Goal: Task Accomplishment & Management: Manage account settings

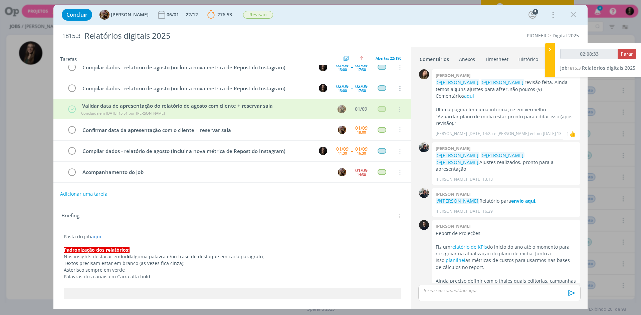
scroll to position [687, 0]
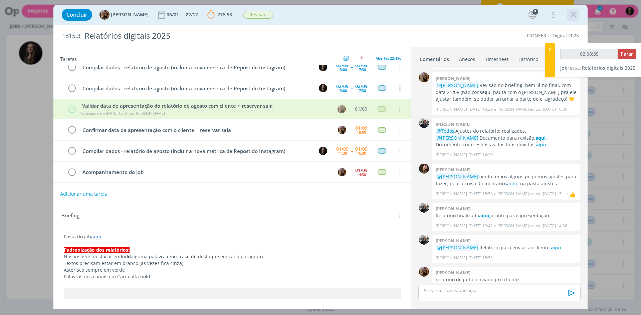
click at [572, 14] on icon "dialog" at bounding box center [573, 15] width 10 height 10
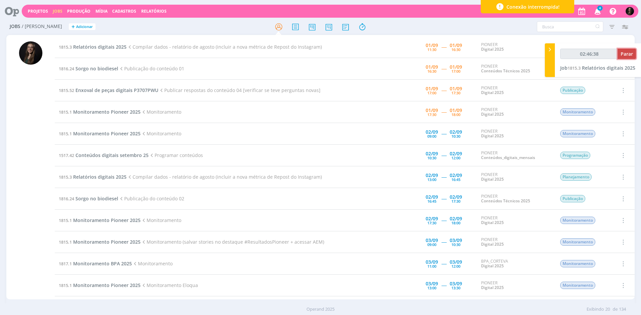
click at [626, 53] on span "Parar" at bounding box center [627, 54] width 12 height 6
click at [101, 46] on span "Relatórios digitais 2025" at bounding box center [99, 47] width 53 height 6
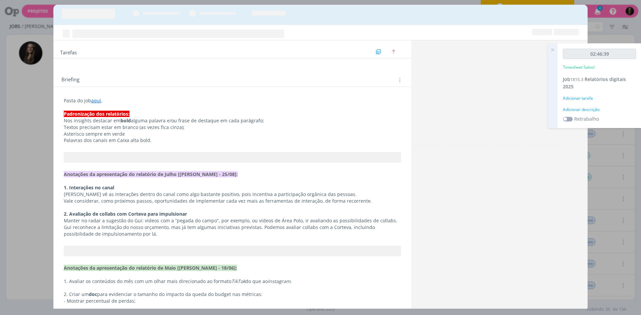
type input "02:47:00"
click at [577, 109] on div "Adicionar descrição" at bounding box center [599, 110] width 73 height 6
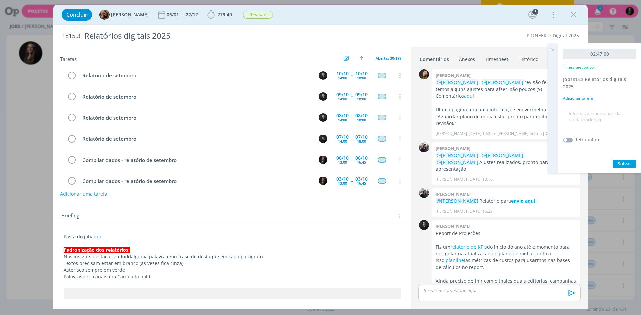
click at [574, 110] on textarea at bounding box center [600, 120] width 70 height 24
click at [576, 113] on textarea at bounding box center [600, 120] width 70 height 24
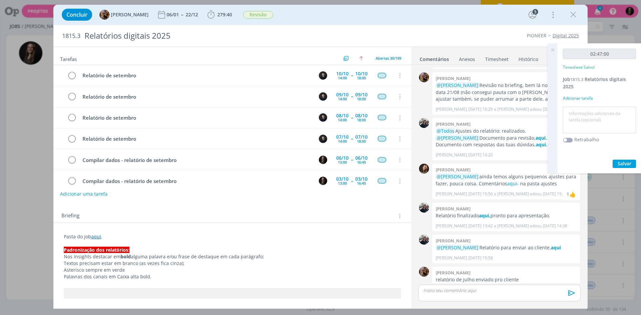
scroll to position [516, 0]
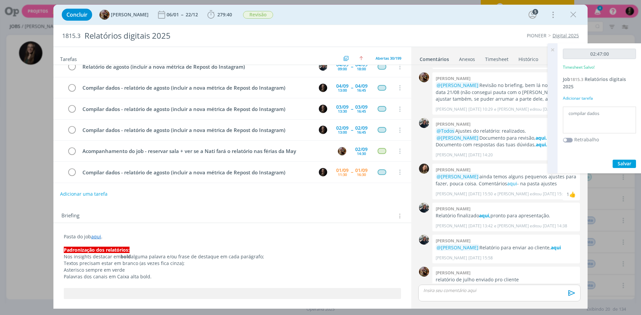
type textarea "compilar dados"
click at [613, 160] on button "Salvar" at bounding box center [624, 164] width 23 height 8
click at [621, 160] on button "Salvar" at bounding box center [624, 164] width 23 height 8
click at [73, 173] on icon "dialog" at bounding box center [71, 173] width 9 height 10
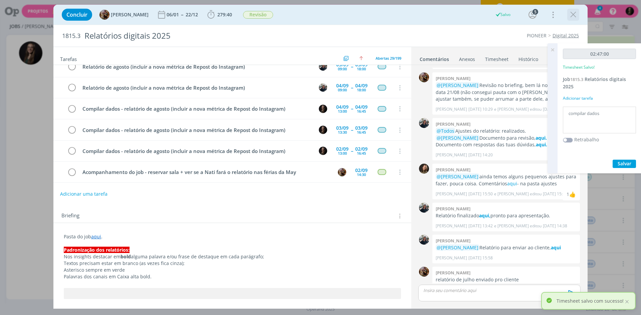
scroll to position [495, 0]
click at [572, 16] on icon "dialog" at bounding box center [573, 15] width 10 height 10
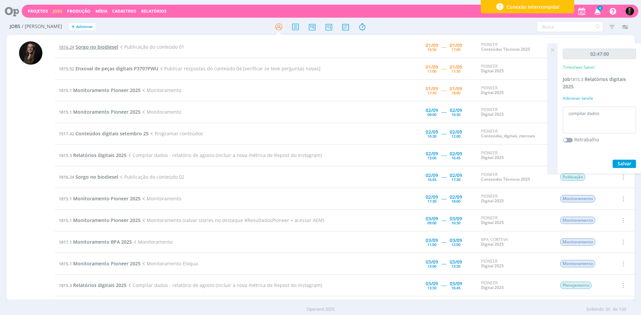
click at [110, 48] on span "Sorgo no biodiesel" at bounding box center [96, 47] width 43 height 6
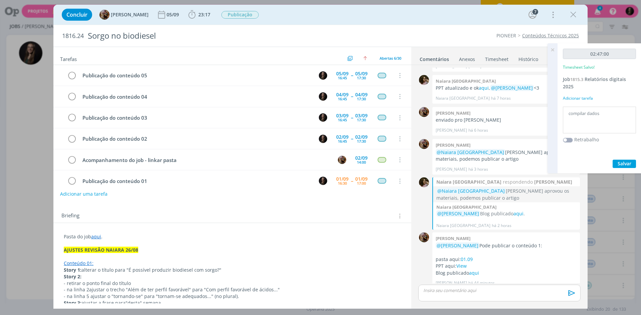
scroll to position [9, 0]
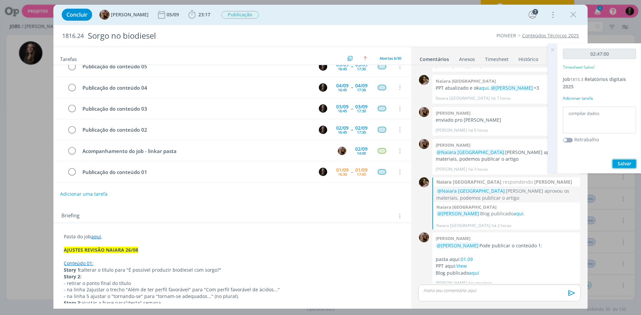
click at [627, 164] on span "Salvar" at bounding box center [625, 164] width 14 height 6
click at [203, 14] on b "23:17" at bounding box center [204, 14] width 15 height 5
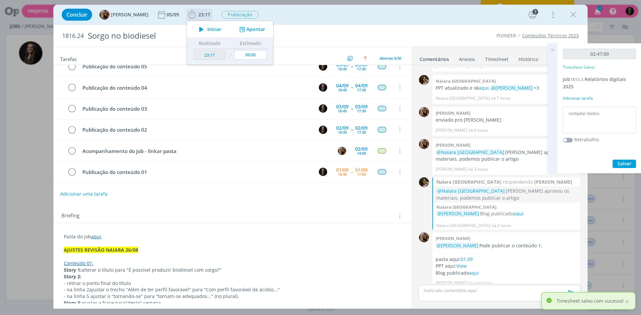
click at [207, 30] on icon "dialog" at bounding box center [202, 29] width 12 height 9
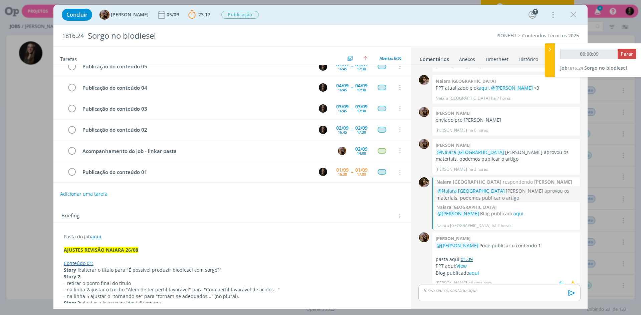
click at [467, 256] on link "01.09" at bounding box center [467, 259] width 12 height 6
click at [469, 256] on link "01.09" at bounding box center [467, 259] width 12 height 6
click at [466, 263] on link "View" at bounding box center [461, 266] width 10 height 6
click at [624, 50] on button "Parar" at bounding box center [627, 54] width 18 height 10
type input "00:41:00"
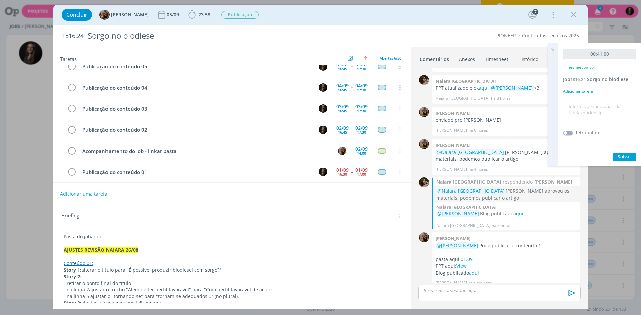
click at [610, 103] on textarea at bounding box center [600, 113] width 70 height 24
type textarea "publicar"
click at [613, 153] on button "Salvar" at bounding box center [624, 157] width 23 height 8
click at [73, 172] on icon "dialog" at bounding box center [71, 173] width 9 height 10
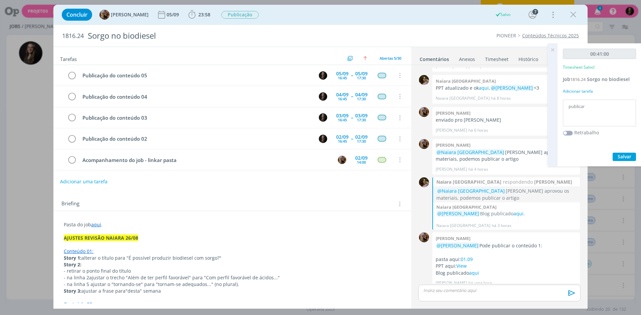
scroll to position [0, 0]
click at [471, 270] on link "aqui" at bounding box center [474, 273] width 10 height 6
click at [568, 16] on icon "dialog" at bounding box center [573, 15] width 10 height 10
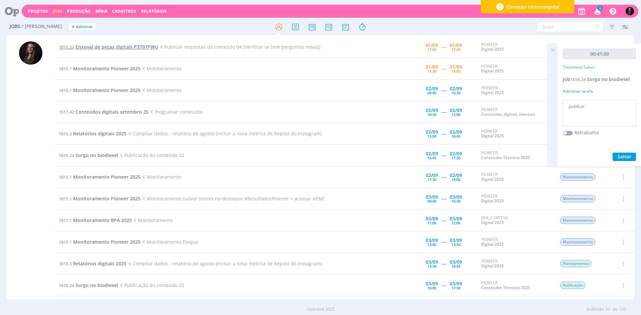
click at [123, 48] on span "Enxoval de peças digitais P3707PWU" at bounding box center [116, 47] width 83 height 6
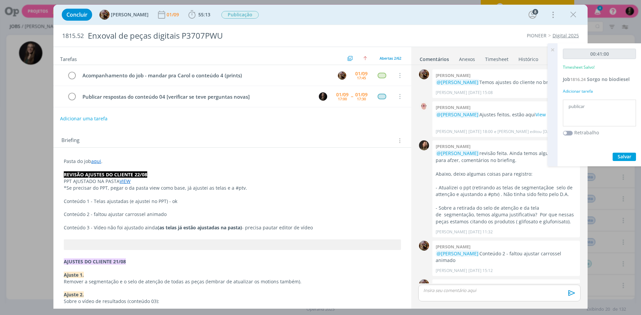
scroll to position [910, 0]
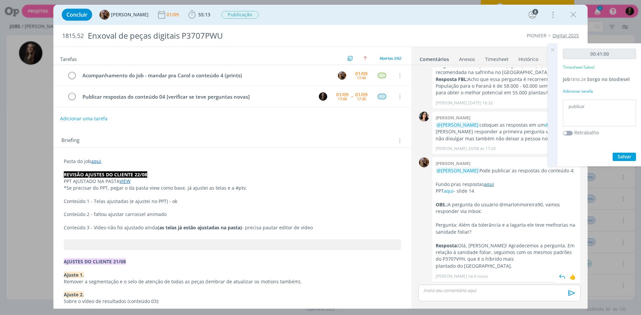
click at [487, 188] on link "aqui" at bounding box center [489, 184] width 10 height 6
click at [453, 194] on link "aqui" at bounding box center [449, 191] width 10 height 6
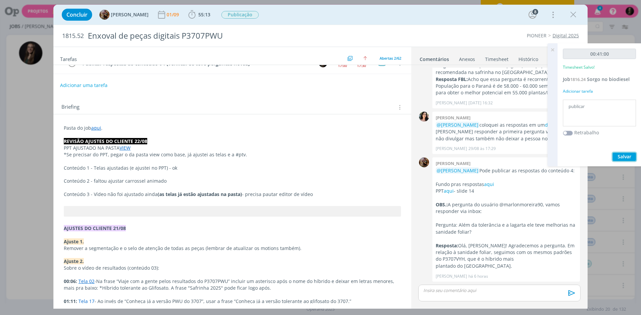
click at [619, 155] on span "Salvar" at bounding box center [625, 157] width 14 height 6
click at [195, 14] on icon "dialog" at bounding box center [191, 14] width 7 height 8
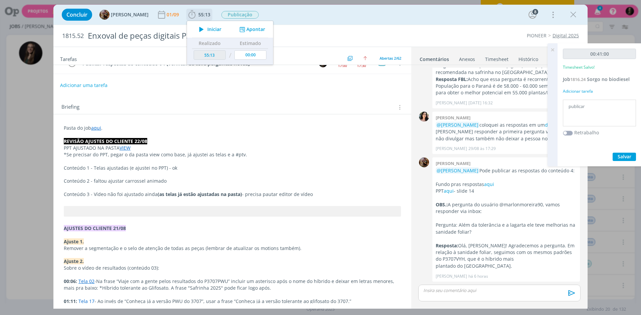
click at [265, 31] on button "Apontar" at bounding box center [252, 29] width 28 height 7
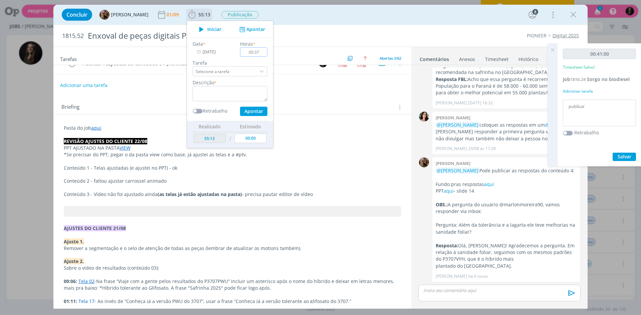
type input "00:37"
click at [248, 92] on textarea "dialog" at bounding box center [230, 93] width 75 height 15
type textarea "publicar"
click at [240, 107] on button "Apontar" at bounding box center [253, 111] width 27 height 9
type textarea "publicar"
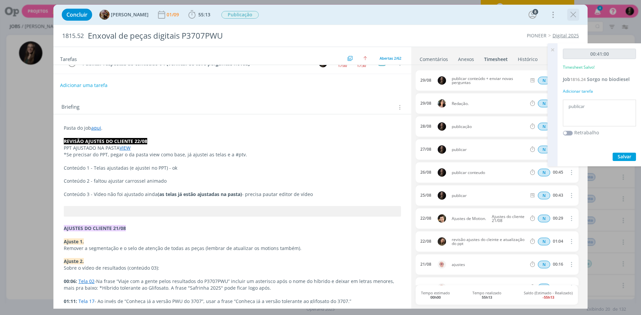
click at [574, 12] on icon "dialog" at bounding box center [573, 15] width 10 height 10
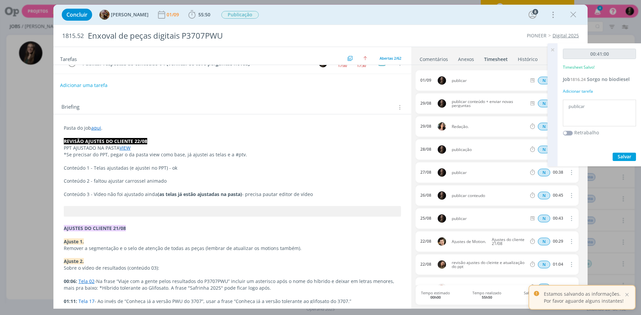
click at [613, 78] on div at bounding box center [320, 157] width 641 height 315
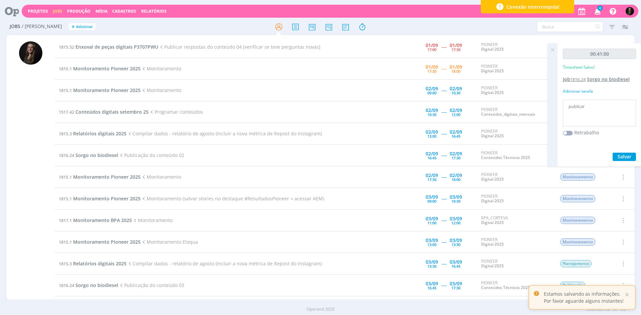
click at [610, 79] on span "Sorgo no biodiesel" at bounding box center [608, 79] width 43 height 6
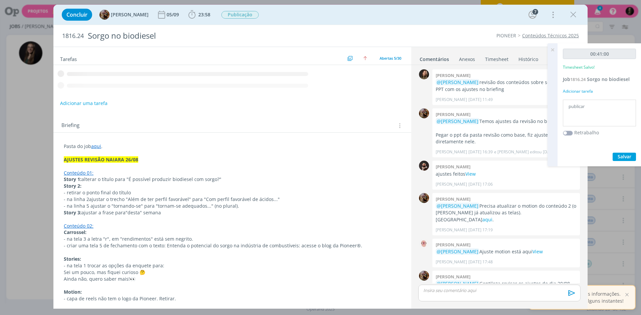
scroll to position [606, 0]
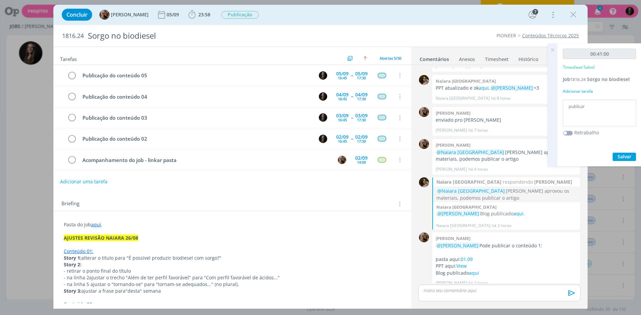
click at [507, 57] on link "Timesheet" at bounding box center [497, 58] width 24 height 10
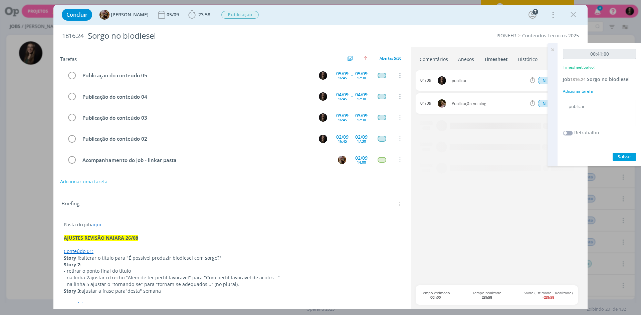
click at [554, 51] on icon at bounding box center [552, 49] width 12 height 13
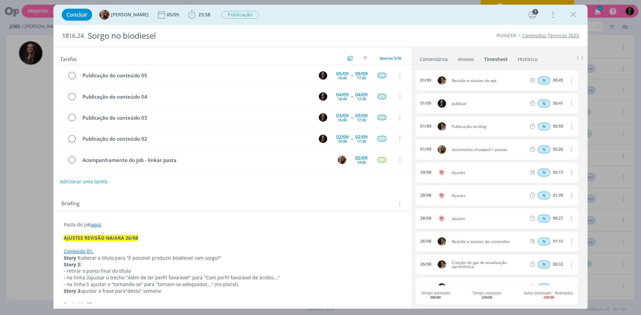
click at [568, 82] on icon "dialog" at bounding box center [570, 80] width 7 height 8
click at [494, 92] on div "publicar" at bounding box center [488, 92] width 20 height 10
click at [544, 53] on li "Histórico" at bounding box center [532, 58] width 30 height 10
click at [568, 106] on icon "dialog" at bounding box center [570, 103] width 7 height 8
click at [555, 127] on link "Editar" at bounding box center [552, 126] width 53 height 11
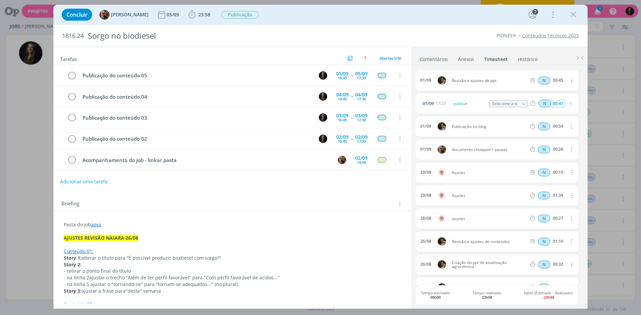
click at [561, 104] on input "00:41" at bounding box center [558, 103] width 14 height 7
type input "00:25"
click at [460, 34] on div "PIONEER Conteúdos Técnicos 2025" at bounding box center [473, 35] width 218 height 7
click at [444, 59] on link "Comentários" at bounding box center [433, 58] width 29 height 10
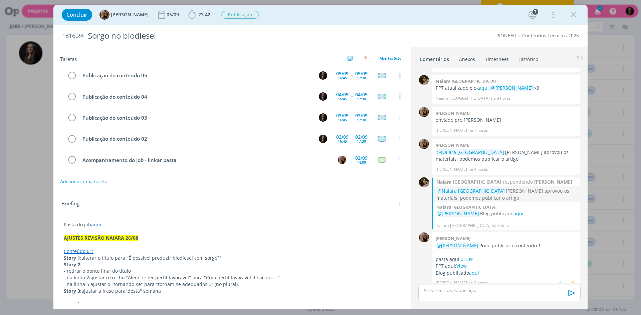
drag, startPoint x: 499, startPoint y: 271, endPoint x: 476, endPoint y: 234, distance: 43.6
click at [476, 234] on div "[PERSON_NAME] @[PERSON_NAME] Pode publicar o conteúdo 1: pasta aqui: 01.09 PPT …" at bounding box center [506, 261] width 148 height 56
click at [484, 243] on p "@[PERSON_NAME] Pode publicar o conteúdo 1:" at bounding box center [506, 246] width 141 height 7
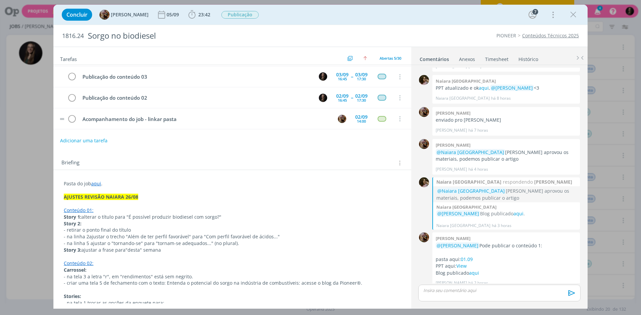
scroll to position [0, 0]
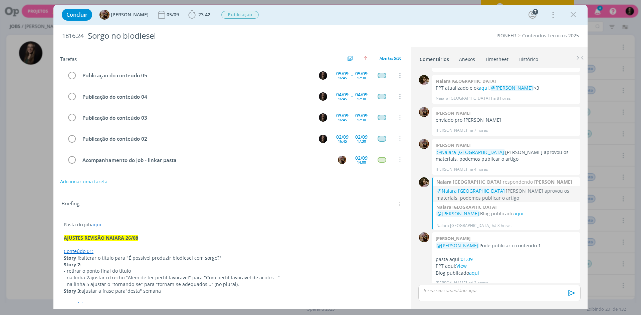
click at [580, 15] on div "Concluir [PERSON_NAME] [DATE] 23:42 Iniciar Apontar Data * [DATE] Horas * 00:00…" at bounding box center [320, 15] width 524 height 16
click at [573, 15] on icon "dialog" at bounding box center [573, 15] width 10 height 10
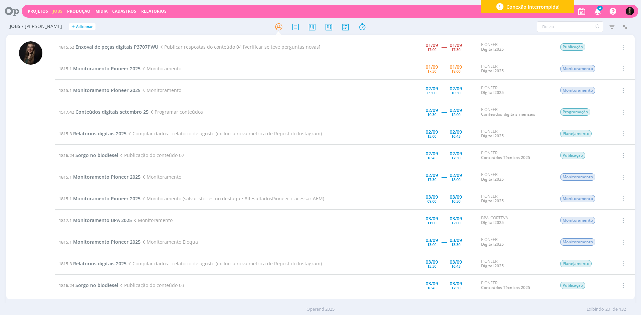
click at [127, 70] on span "Monitoramento Pioneer 2025" at bounding box center [106, 68] width 67 height 6
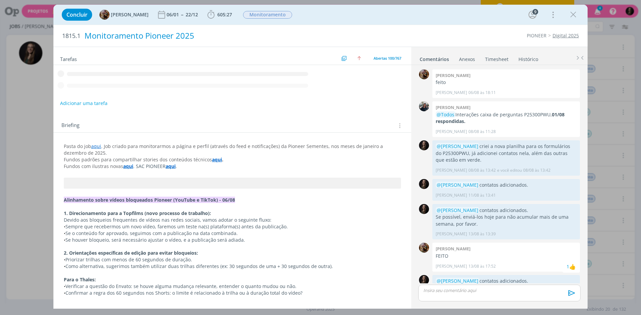
scroll to position [391, 0]
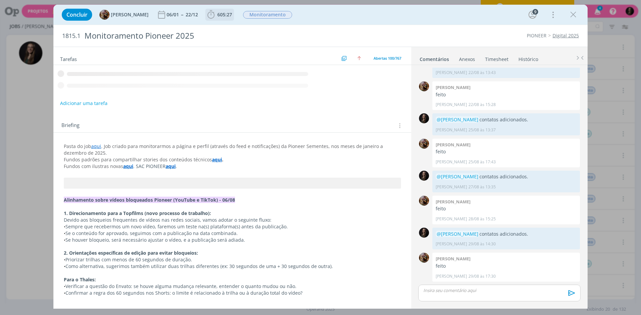
click at [228, 19] on button "605:27" at bounding box center [220, 14] width 28 height 11
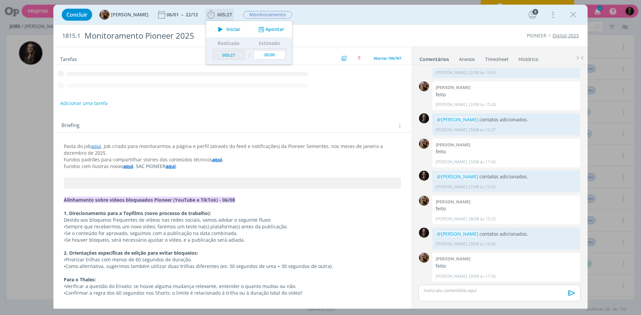
click at [233, 31] on span "Iniciar" at bounding box center [233, 29] width 14 height 5
click at [320, 24] on div "Concluir [PERSON_NAME] 06/01 -- 22/12 605:27 Iniciar Apontar Data * [DATE] Hora…" at bounding box center [320, 15] width 534 height 20
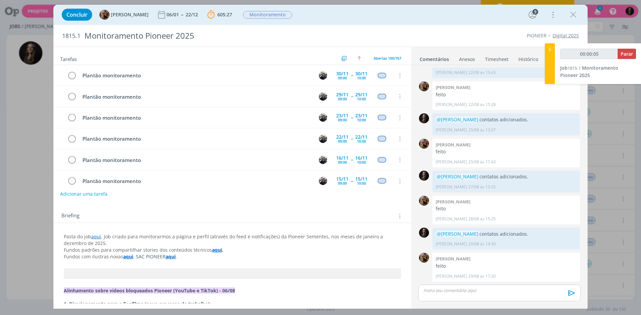
scroll to position [1995, 0]
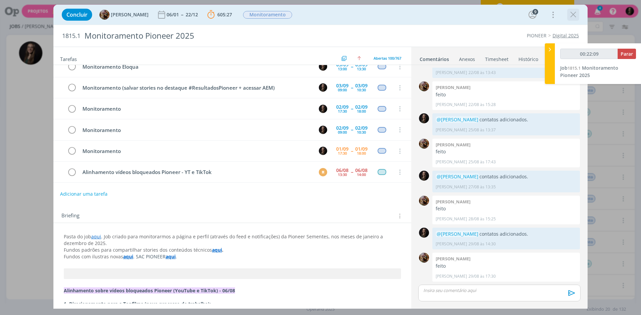
click at [579, 13] on div "Concluir [PERSON_NAME] 06/01 -- 22/12 605:27 Parar Apontar Data * [DATE] Horas …" at bounding box center [320, 15] width 524 height 16
click at [577, 13] on icon "dialog" at bounding box center [573, 15] width 10 height 10
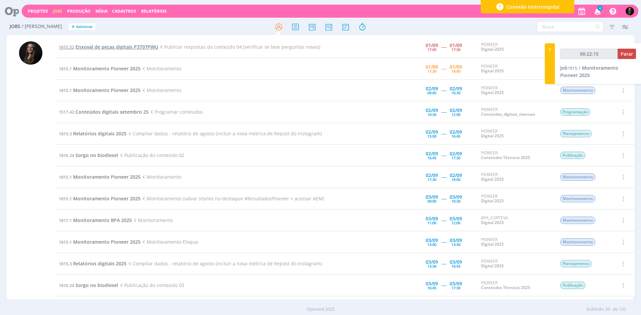
click at [132, 49] on span "Enxoval de peças digitais P3707PWU" at bounding box center [116, 47] width 83 height 6
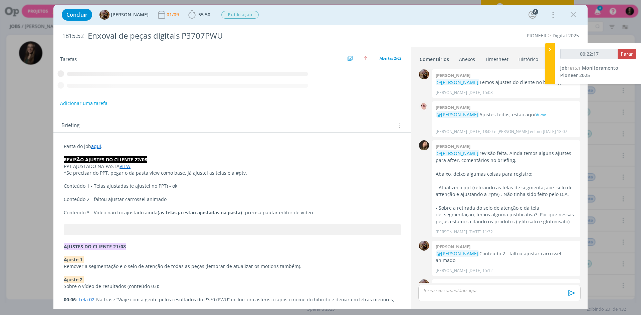
scroll to position [910, 0]
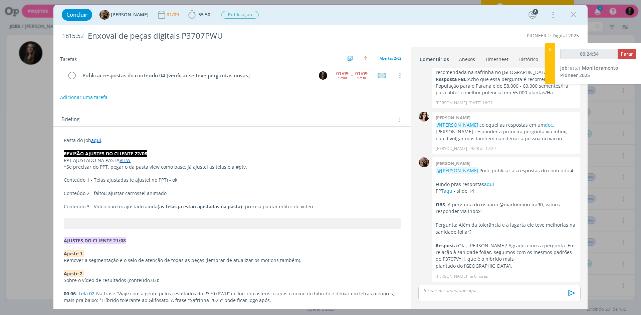
drag, startPoint x: 533, startPoint y: 282, endPoint x: 431, endPoint y: 28, distance: 273.7
click at [431, 28] on div "1815.52 Enxoval de peças digitais P3707PWU PIONEER Digital 2025" at bounding box center [320, 36] width 534 height 22
type input "00:24:36"
click at [623, 57] on span "Parar" at bounding box center [627, 54] width 12 height 6
drag, startPoint x: 71, startPoint y: 73, endPoint x: 194, endPoint y: 164, distance: 153.0
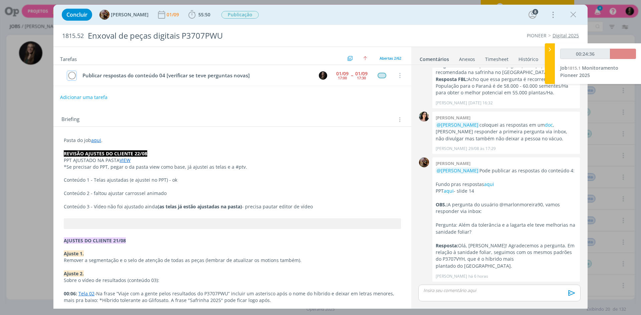
click at [71, 73] on icon "dialog" at bounding box center [71, 76] width 9 height 10
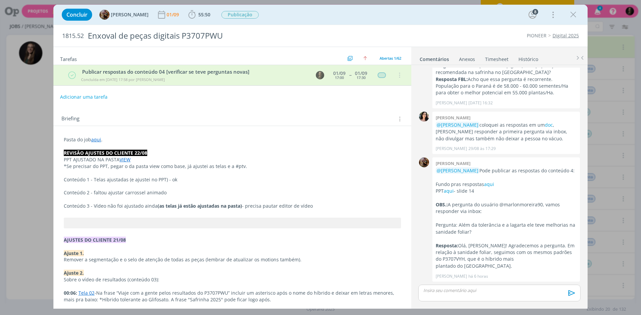
click at [483, 295] on div "dialog" at bounding box center [499, 293] width 162 height 17
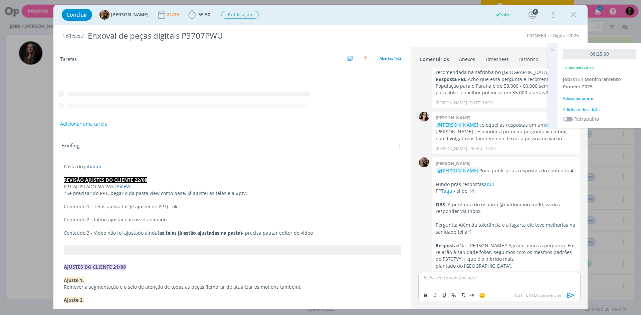
scroll to position [923, 0]
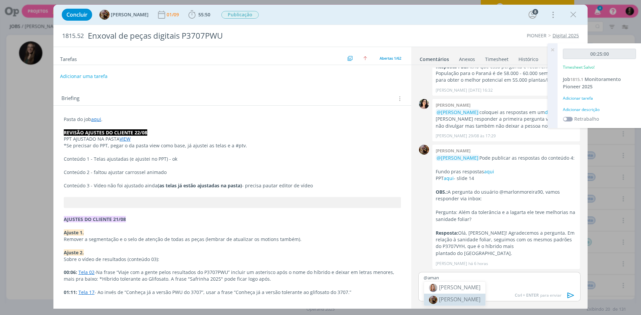
click at [479, 301] on span "[PERSON_NAME]" at bounding box center [459, 299] width 41 height 7
click at [470, 279] on p "﻿ @ [PERSON_NAME] ﻿ publicado e resposta enviada." at bounding box center [500, 278] width 152 height 6
click at [463, 278] on span "﻿ @ [PERSON_NAME] ﻿" at bounding box center [444, 278] width 40 height 6
click at [469, 278] on p "﻿ @ [PERSON_NAME] ﻿ publicado e resposta enviada." at bounding box center [500, 278] width 152 height 6
click at [502, 277] on p "﻿ @ [PERSON_NAME] ﻿ stories publicado e resposta enviada." at bounding box center [500, 278] width 152 height 6
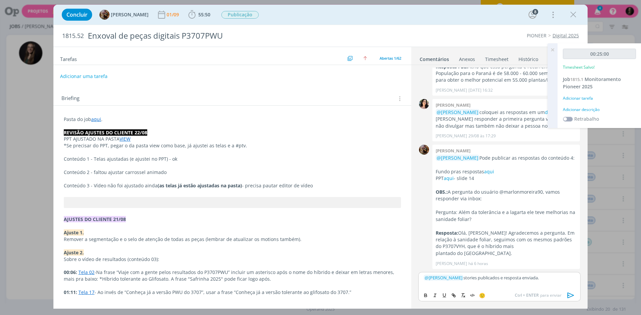
click at [547, 276] on p "﻿ @ [PERSON_NAME] ﻿ stories publicados e resposta enviada." at bounding box center [500, 278] width 152 height 6
click at [570, 297] on icon "dialog" at bounding box center [571, 296] width 10 height 10
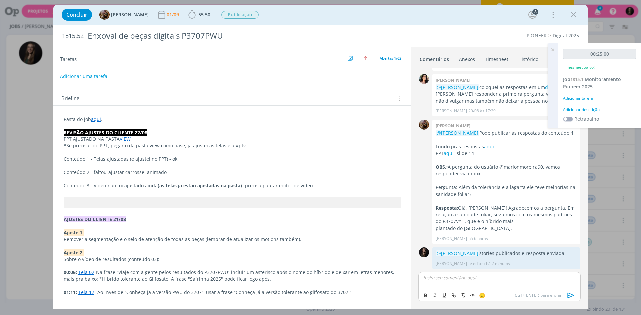
click at [587, 109] on div "Adicionar descrição" at bounding box center [599, 110] width 73 height 6
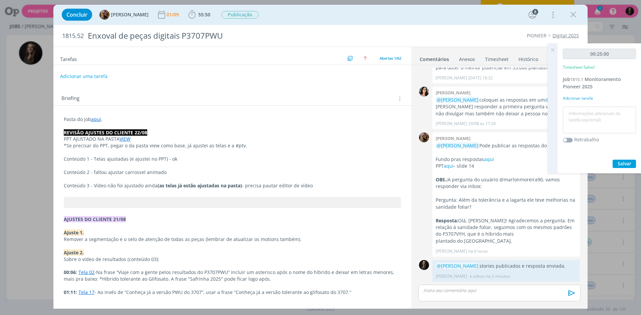
scroll to position [935, 0]
click at [588, 112] on textarea at bounding box center [600, 120] width 70 height 24
type textarea "monitoramento"
click at [613, 160] on button "Salvar" at bounding box center [624, 164] width 23 height 8
drag, startPoint x: 553, startPoint y: 48, endPoint x: 559, endPoint y: 44, distance: 7.5
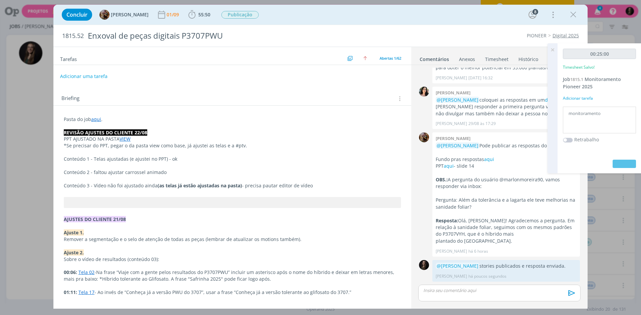
click at [553, 48] on icon at bounding box center [552, 49] width 12 height 13
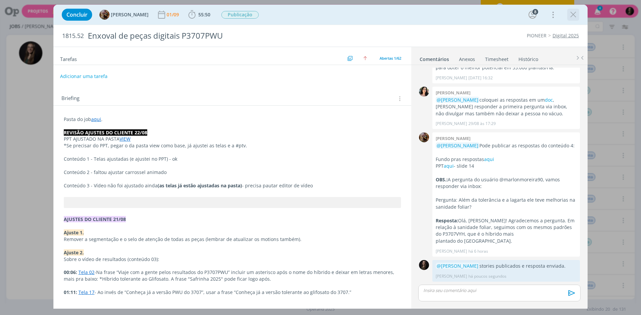
click at [571, 13] on icon "dialog" at bounding box center [573, 15] width 10 height 10
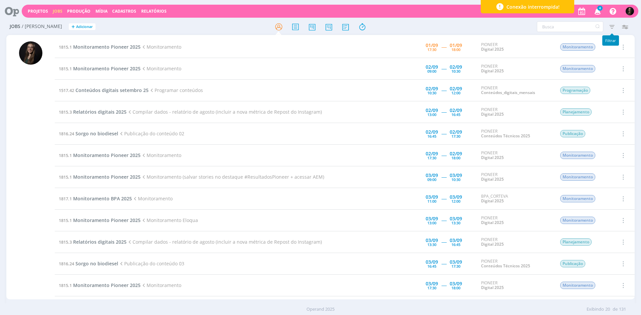
click at [611, 27] on icon "button" at bounding box center [612, 27] width 12 height 12
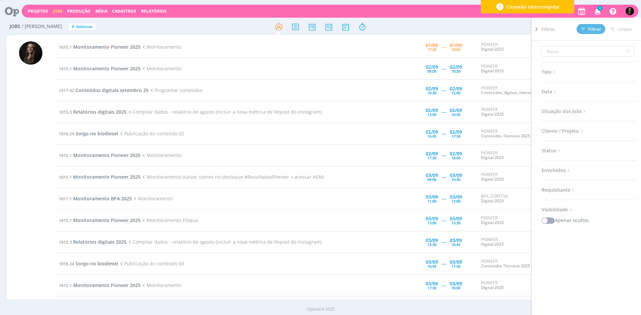
click at [554, 97] on div "Tipo Jobs e Tarefas Data Personalizado a Situação dos jobs Abertos Concluídos C…" at bounding box center [591, 187] width 100 height 293
click at [559, 113] on span "Situação dos jobs" at bounding box center [564, 111] width 46 height 9
click at [592, 132] on div at bounding box center [584, 129] width 13 height 7
click at [550, 124] on span "Abertos" at bounding box center [554, 126] width 17 height 14
click at [552, 129] on span at bounding box center [554, 129] width 13 height 7
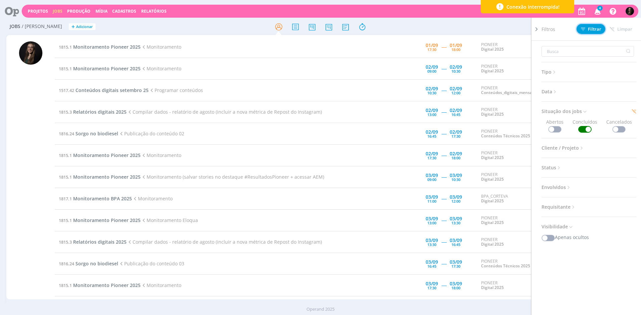
click at [589, 27] on span "Filtrar" at bounding box center [591, 29] width 20 height 4
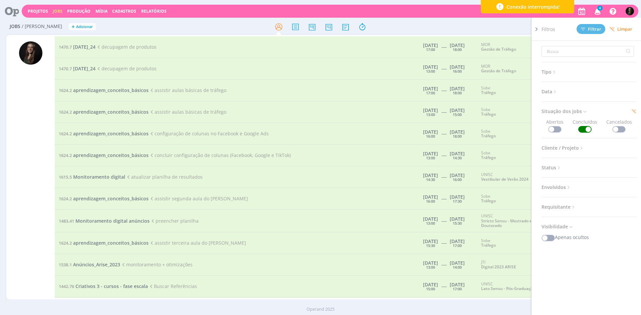
click at [562, 97] on div "Tipo Jobs e Tarefas Data Personalizado a Situação dos jobs Abertos Concluídos C…" at bounding box center [591, 187] width 100 height 293
click at [553, 93] on span "Data" at bounding box center [549, 91] width 16 height 9
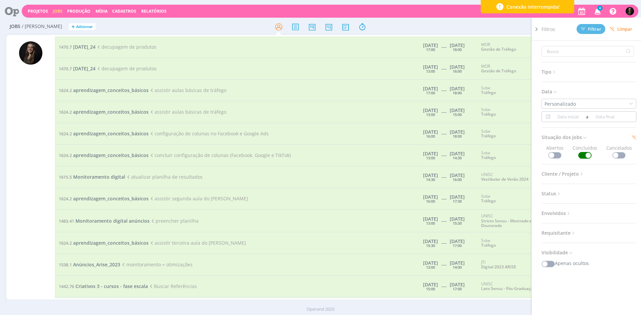
click at [566, 121] on div "a" at bounding box center [588, 116] width 95 height 11
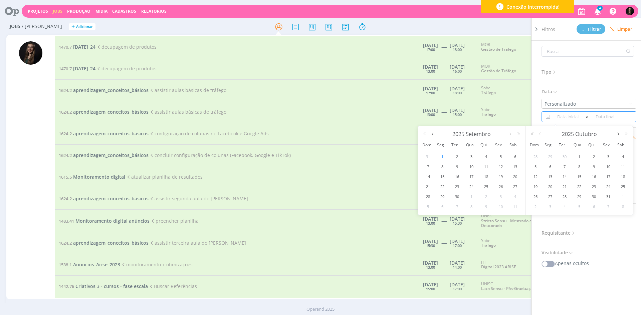
click at [563, 115] on input at bounding box center [568, 117] width 32 height 8
click at [561, 119] on input at bounding box center [568, 117] width 32 height 8
click at [441, 156] on span "1" at bounding box center [442, 157] width 8 height 8
type input "[DATE]"
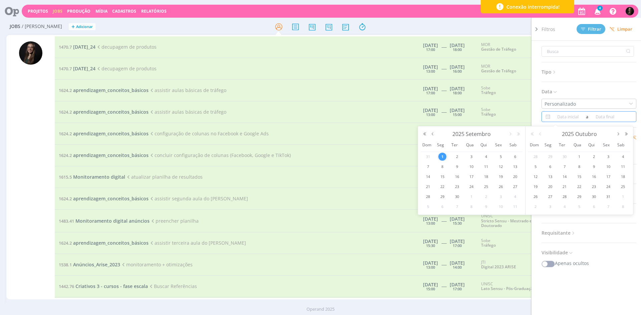
type input "[DATE]"
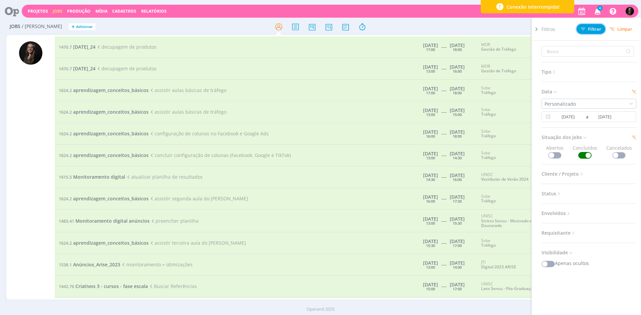
click at [597, 34] on button "Filtrar" at bounding box center [591, 29] width 29 height 10
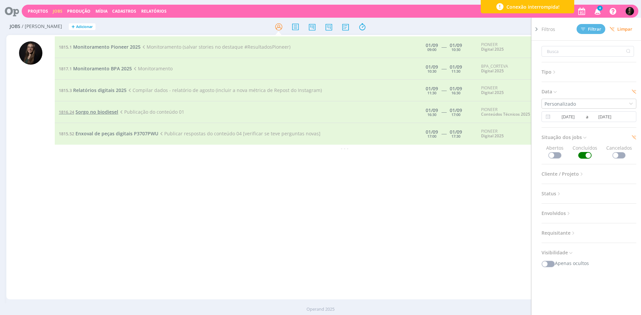
click at [106, 112] on span "Sorgo no biodiesel" at bounding box center [96, 112] width 43 height 6
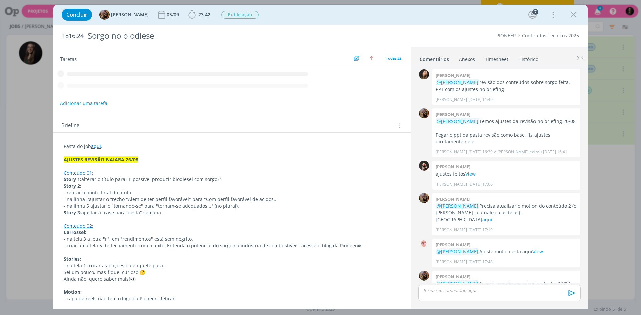
scroll to position [606, 0]
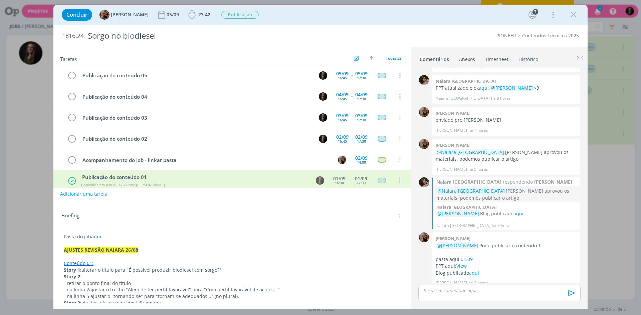
click at [471, 292] on p "dialog" at bounding box center [500, 291] width 152 height 6
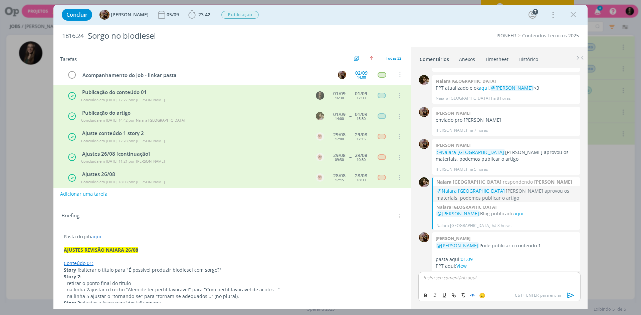
scroll to position [619, 0]
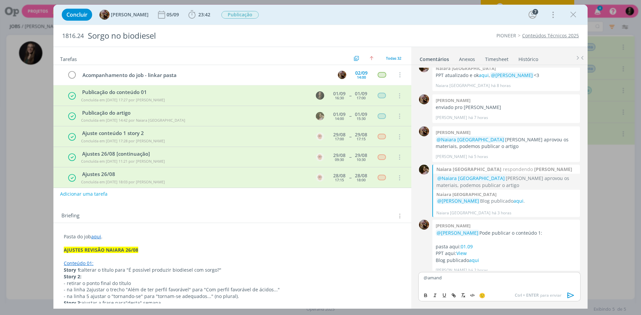
click at [486, 301] on body "Projetos Jobs Produção [GEOGRAPHIC_DATA] Cadastros Relatórios 4 Notificações Ce…" at bounding box center [320, 157] width 641 height 315
click at [482, 281] on p "@amand" at bounding box center [500, 278] width 152 height 6
click at [463, 302] on span "[PERSON_NAME]" at bounding box center [459, 299] width 41 height 7
click at [567, 298] on icon "dialog" at bounding box center [571, 296] width 10 height 10
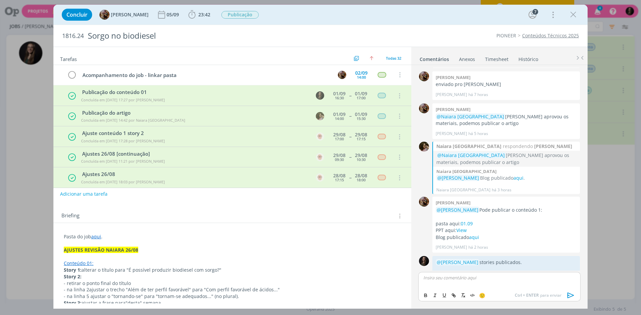
scroll to position [644, 0]
click at [577, 15] on icon "dialog" at bounding box center [573, 15] width 10 height 10
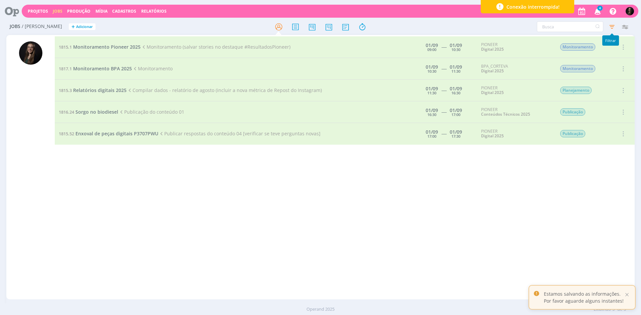
click at [616, 28] on icon "button" at bounding box center [612, 27] width 12 height 12
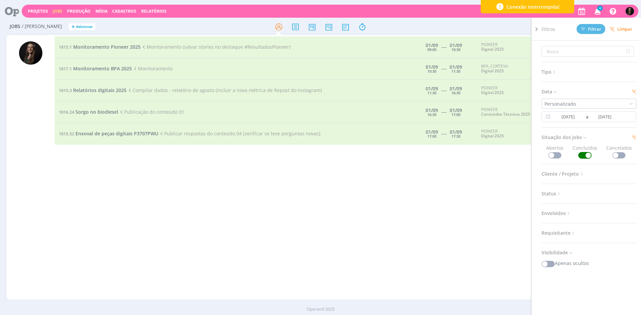
click at [624, 29] on span "Limpar" at bounding box center [621, 29] width 23 height 5
